Goal: Task Accomplishment & Management: Manage account settings

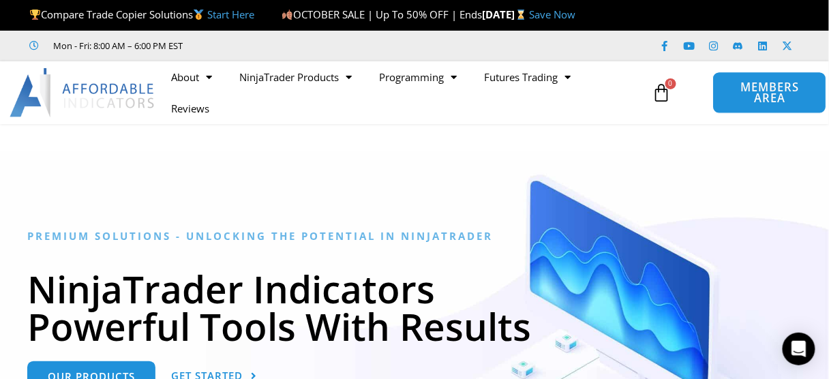
click at [776, 84] on span "MEMBERS AREA" at bounding box center [770, 93] width 83 height 23
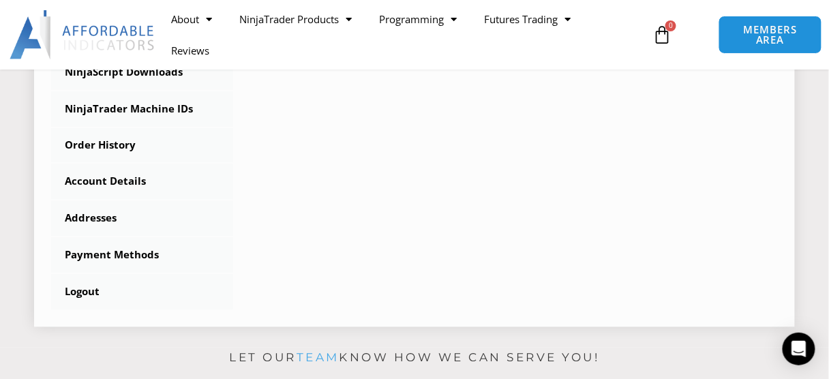
scroll to position [382, 0]
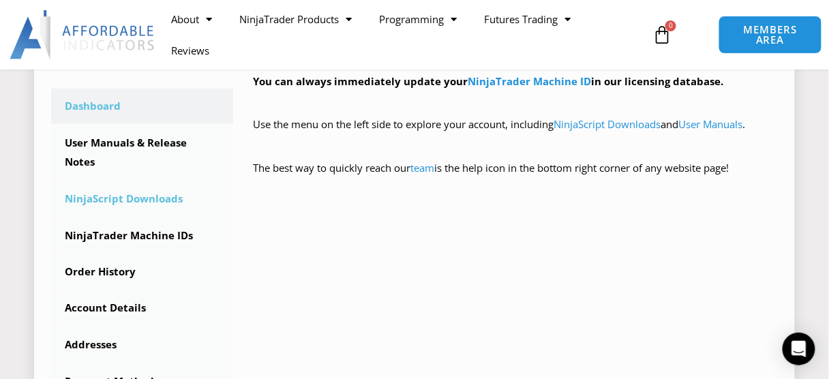
click at [153, 200] on link "NinjaScript Downloads" at bounding box center [142, 198] width 182 height 35
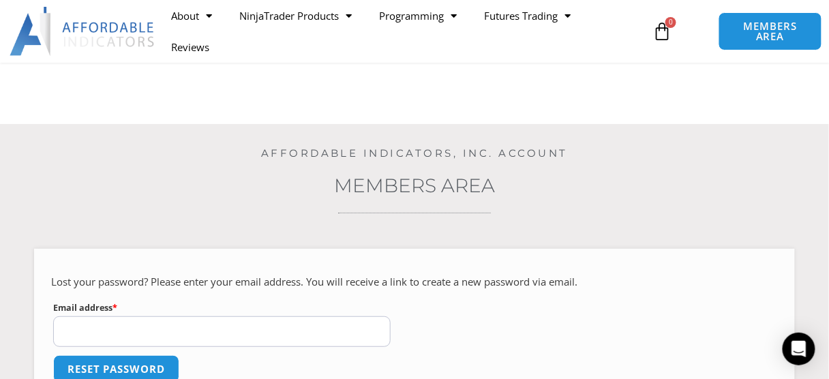
scroll to position [127, 0]
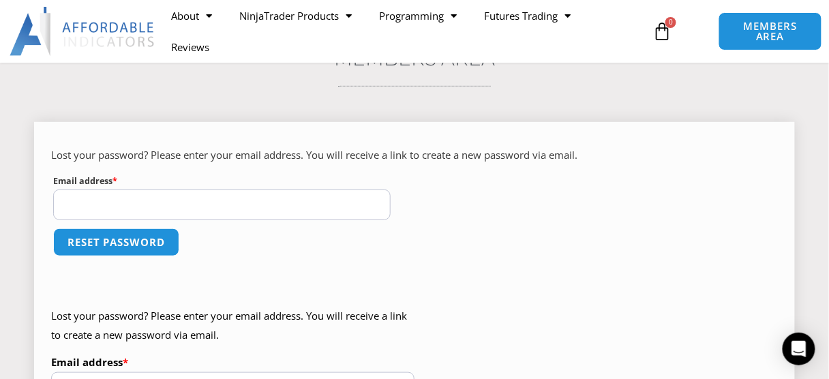
click at [232, 214] on input "Email address * Required" at bounding box center [222, 205] width 338 height 31
type input "**********"
click at [145, 239] on button "Reset password" at bounding box center [116, 242] width 132 height 29
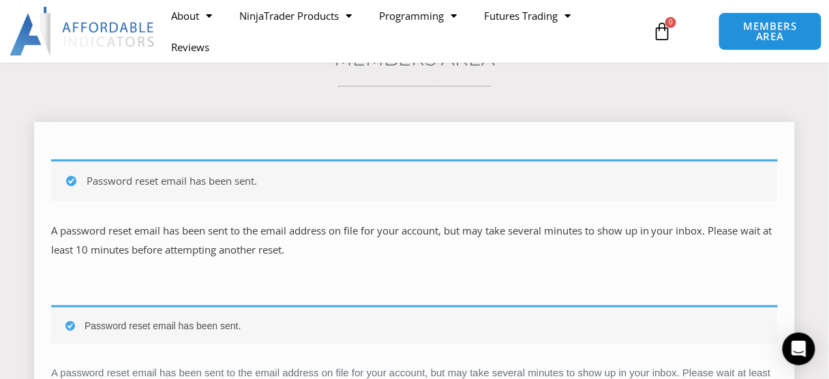
scroll to position [254, 0]
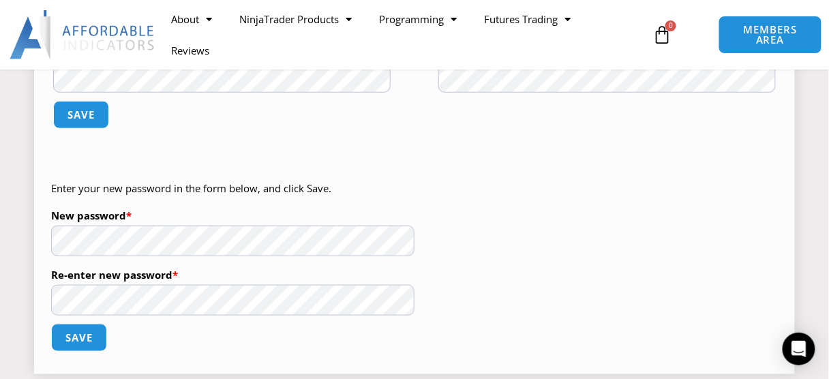
scroll to position [127, 0]
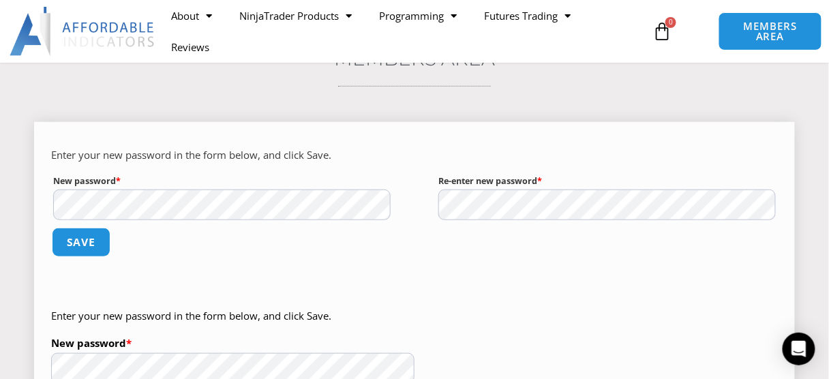
click at [68, 241] on button "Save" at bounding box center [81, 242] width 59 height 29
